Goal: Check status: Check status

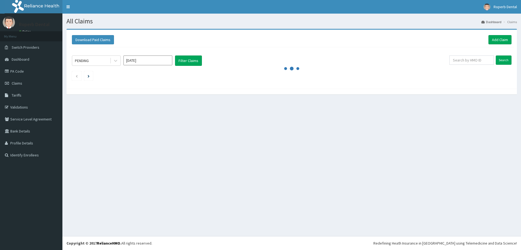
click at [123, 59] on div "PENDING [DATE] Filter Claims" at bounding box center [261, 60] width 378 height 10
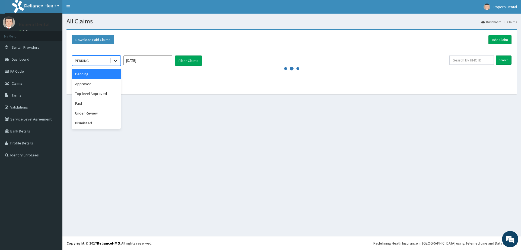
click at [111, 63] on div at bounding box center [116, 61] width 10 height 10
click at [97, 83] on div "Approved" at bounding box center [96, 84] width 49 height 10
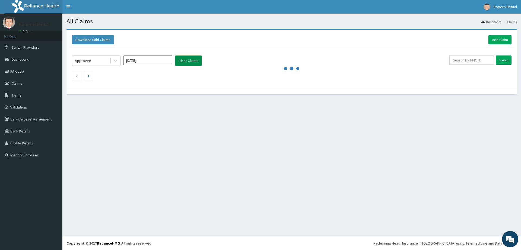
click at [188, 59] on button "Filter Claims" at bounding box center [188, 60] width 27 height 10
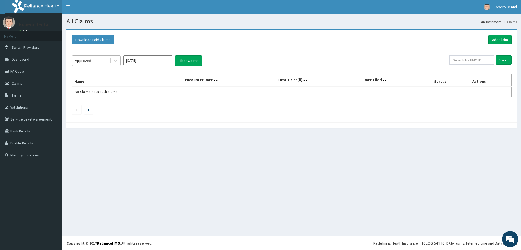
click at [87, 59] on div "Approved" at bounding box center [83, 60] width 16 height 5
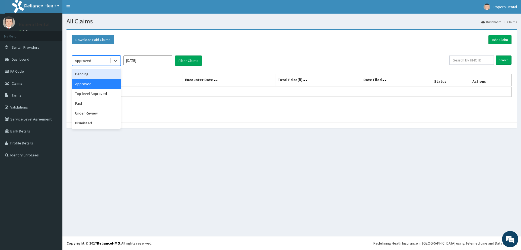
click at [99, 75] on div "Pending" at bounding box center [96, 74] width 49 height 10
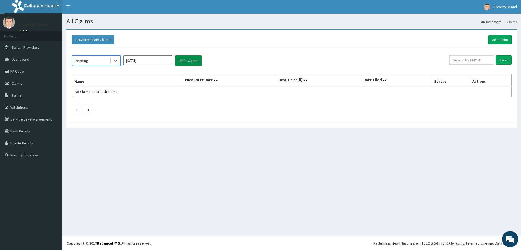
click at [185, 65] on button "Filter Claims" at bounding box center [188, 60] width 27 height 10
click at [190, 60] on button "Filter Claims" at bounding box center [188, 60] width 27 height 10
click at [15, 85] on span "Claims" at bounding box center [17, 83] width 11 height 5
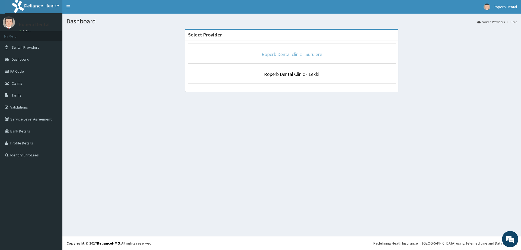
click at [314, 53] on link "Roperb Dental clinic - Surulere" at bounding box center [292, 54] width 61 height 6
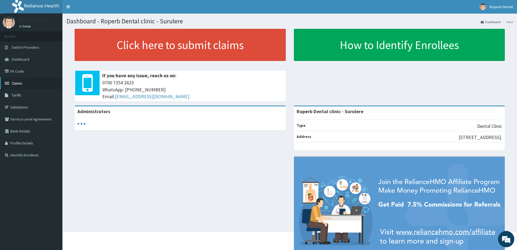
click at [20, 80] on link "Claims" at bounding box center [31, 83] width 62 height 12
